Goal: Task Accomplishment & Management: Manage account settings

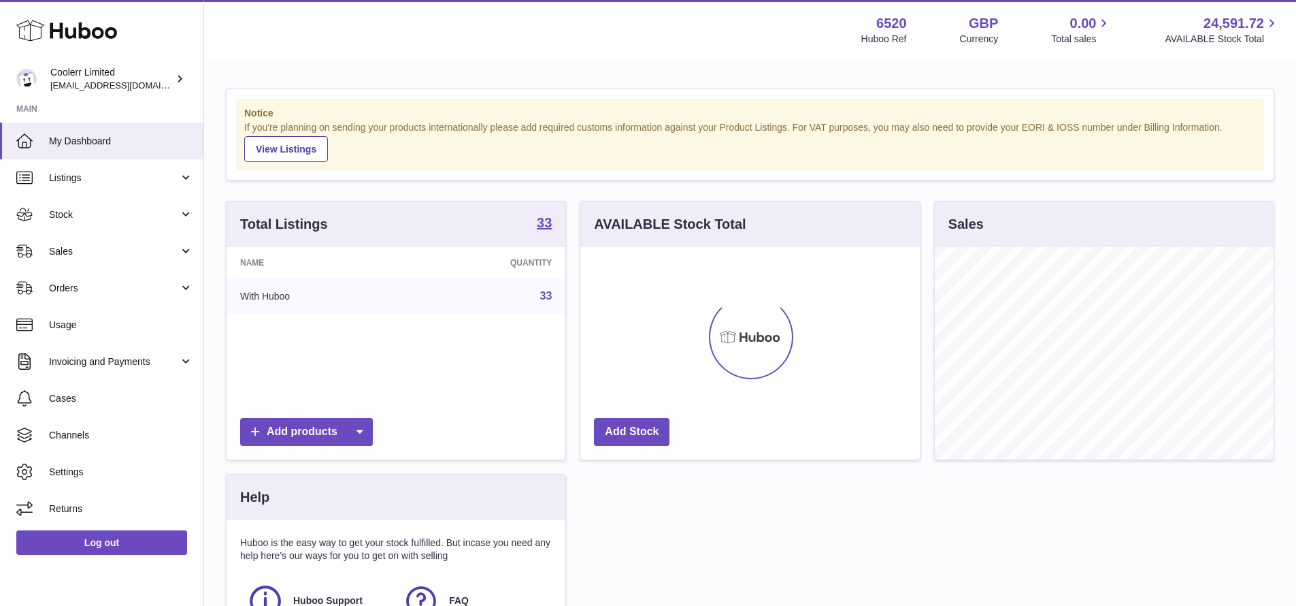
scroll to position [212, 340]
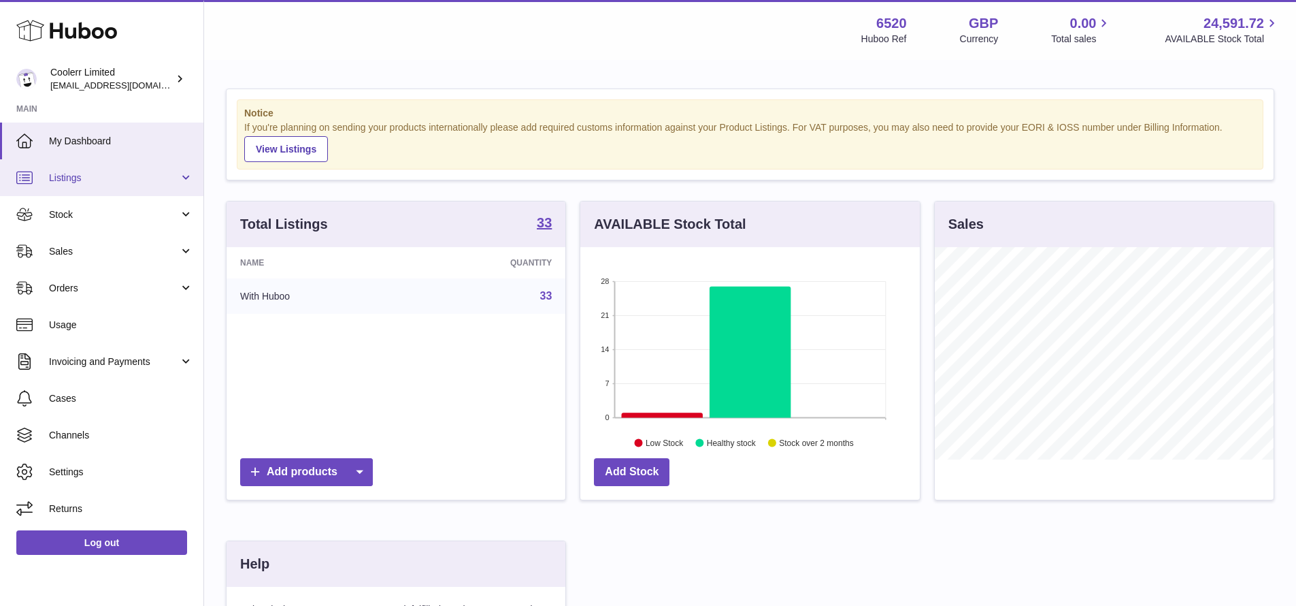
click at [116, 170] on link "Listings" at bounding box center [101, 177] width 203 height 37
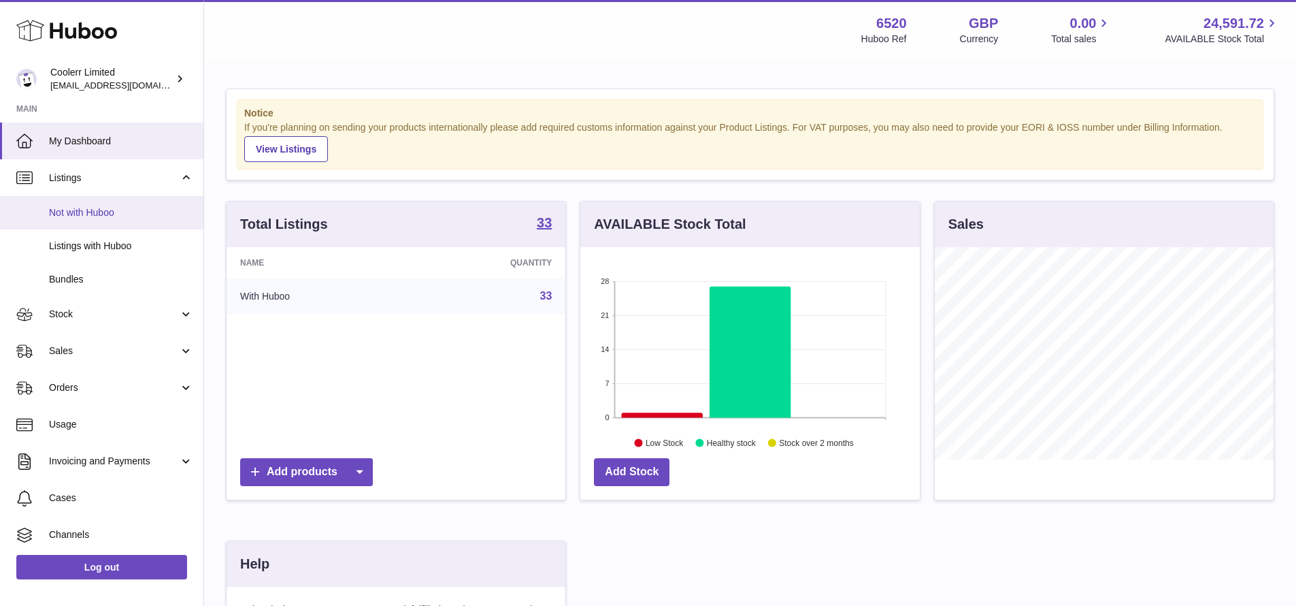
click at [88, 221] on link "Not with Huboo" at bounding box center [101, 212] width 203 height 33
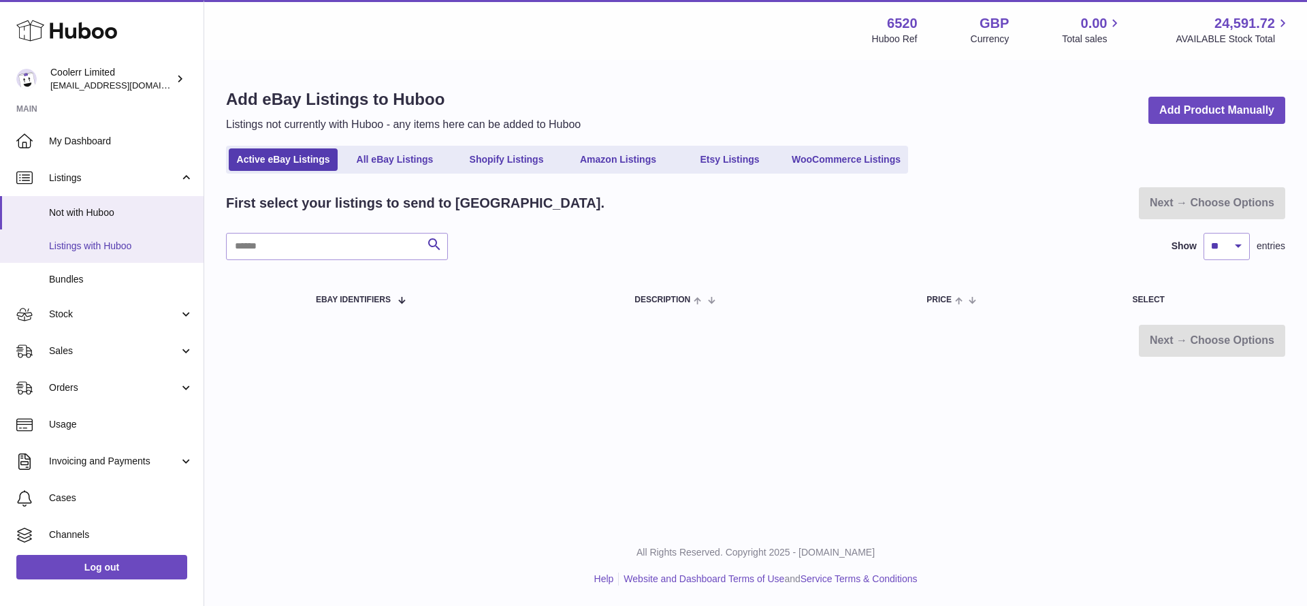
click at [74, 244] on span "Listings with Huboo" at bounding box center [121, 246] width 144 height 13
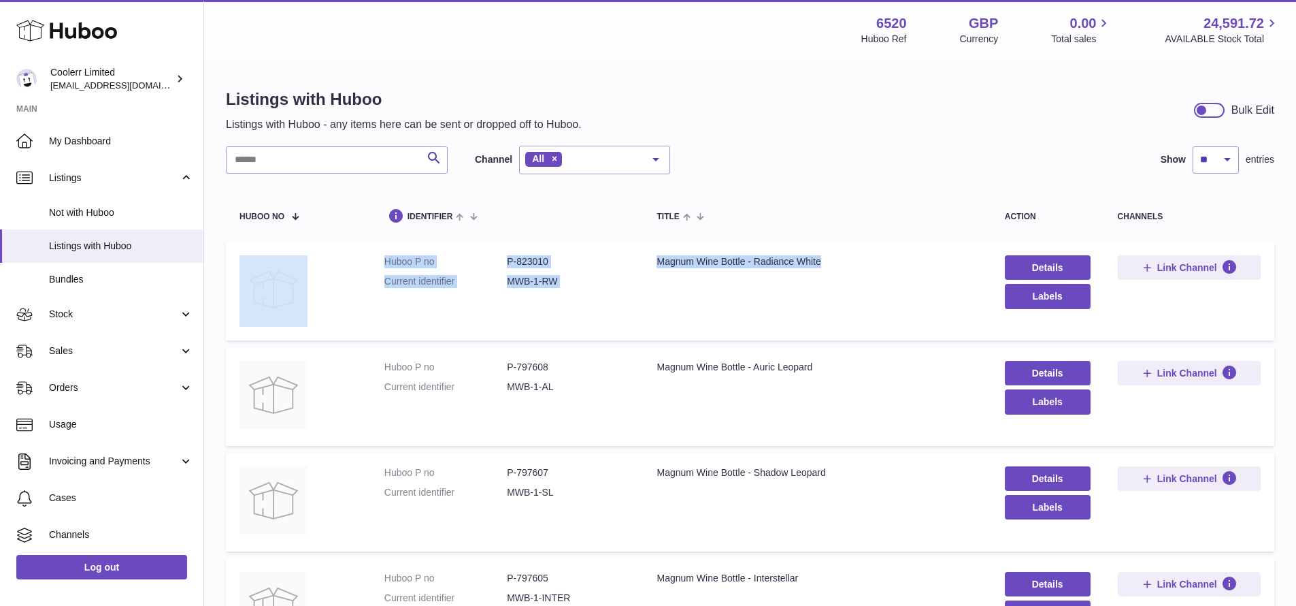
drag, startPoint x: 856, startPoint y: 263, endPoint x: 287, endPoint y: 265, distance: 569.6
click at [287, 265] on tr "Huboo P no P-823010 Current identifier MWB-1-RW Title Magnum Wine Bottle - Radi…" at bounding box center [750, 291] width 1049 height 99
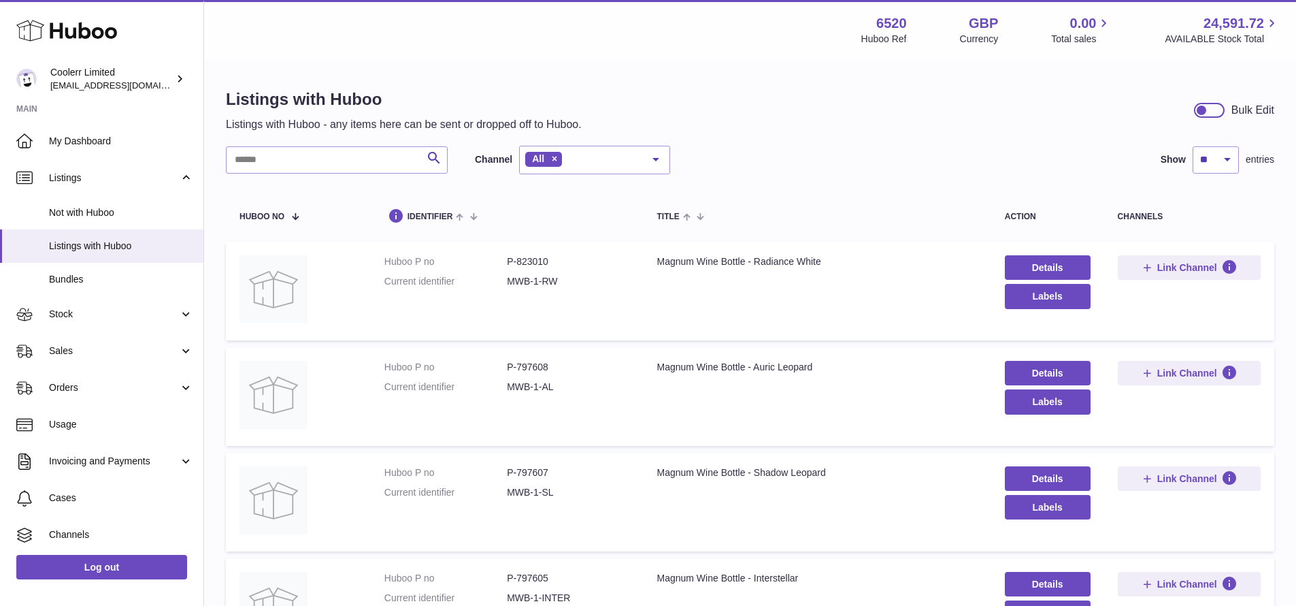
click at [703, 284] on td "Title Magnum Wine Bottle - Radiance White" at bounding box center [817, 291] width 348 height 99
click at [1040, 273] on link "Details" at bounding box center [1048, 267] width 86 height 25
click at [713, 197] on th "title" at bounding box center [817, 215] width 348 height 40
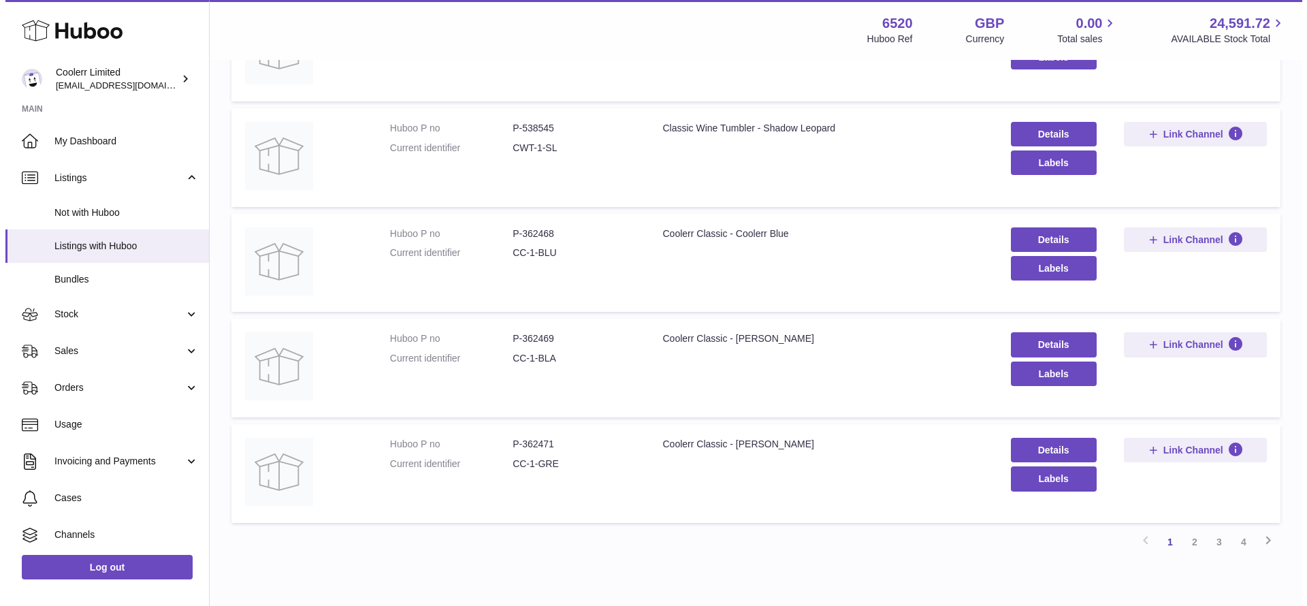
scroll to position [832, 0]
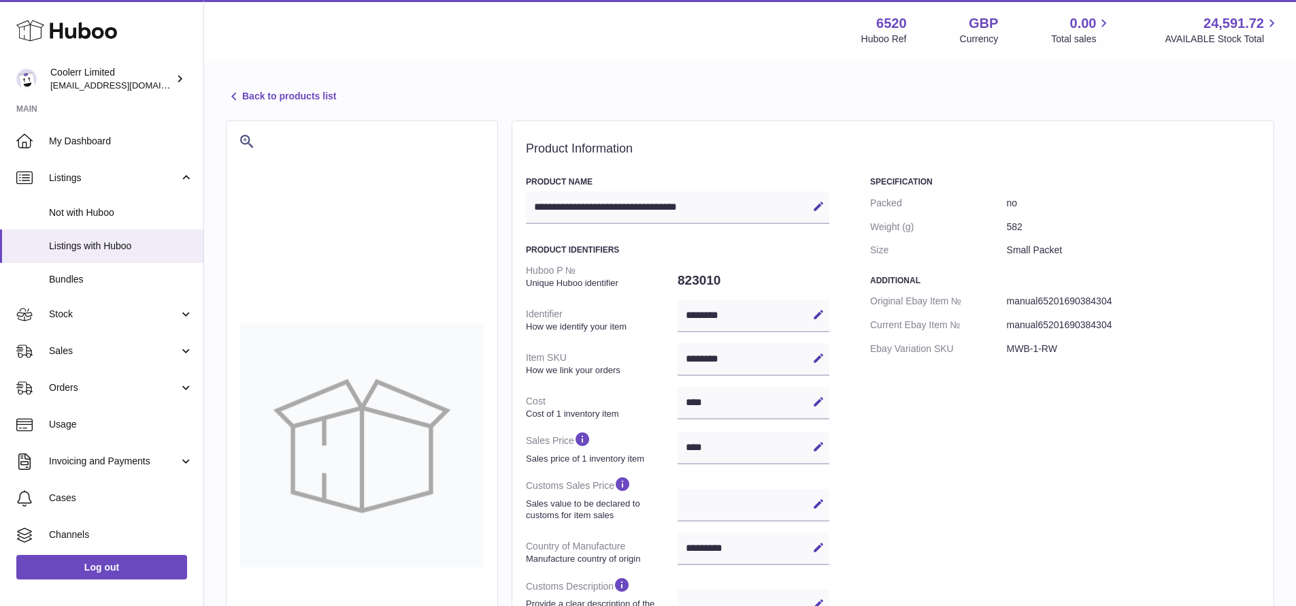
select select "**"
select select "****"
